Goal: Information Seeking & Learning: Learn about a topic

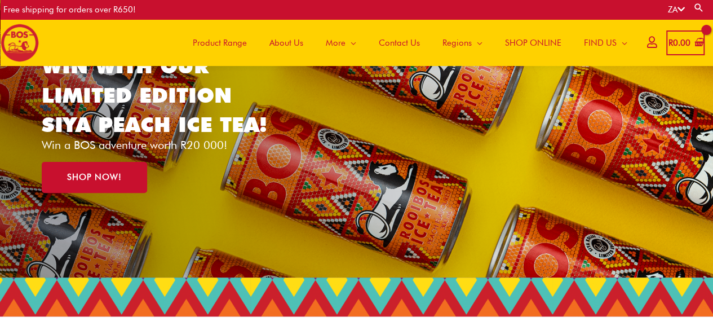
scroll to position [95, 0]
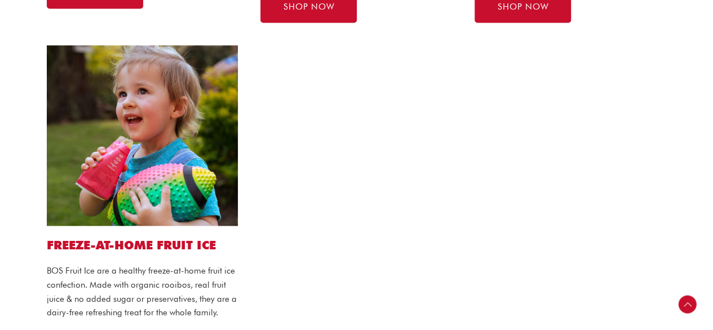
scroll to position [964, 0]
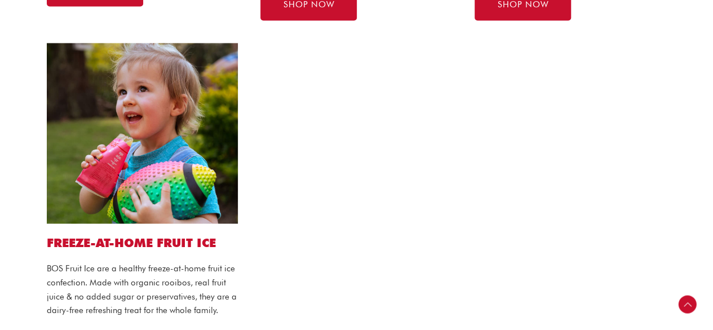
click at [139, 239] on h2 "FREEZE-AT-HOME FRUIT ICE" at bounding box center [143, 242] width 192 height 15
click at [167, 187] on img at bounding box center [143, 133] width 192 height 180
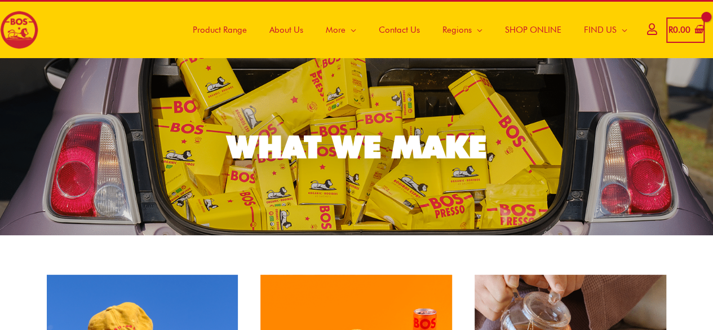
scroll to position [0, 0]
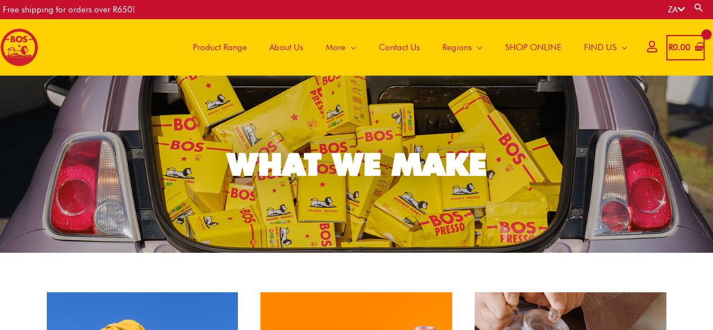
click at [297, 49] on span "About Us" at bounding box center [286, 47] width 34 height 34
